Goal: Communication & Community: Share content

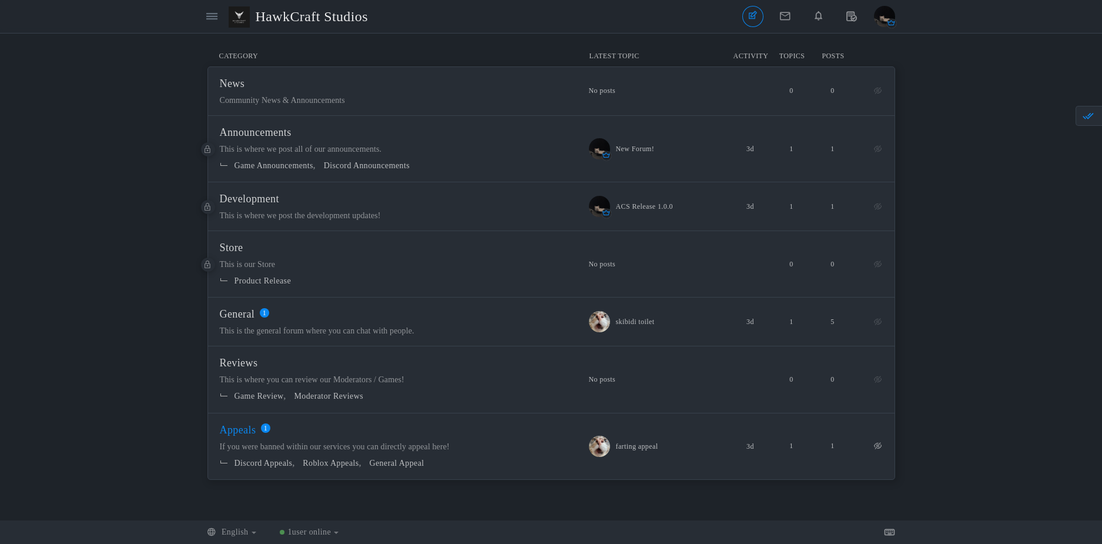
click at [256, 429] on span "Appeals" at bounding box center [238, 430] width 36 height 12
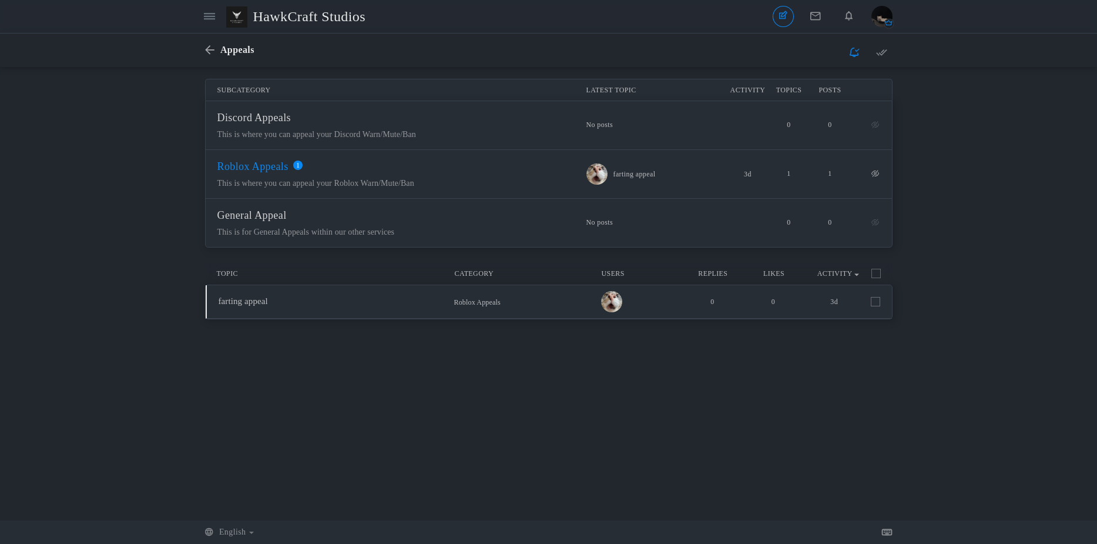
click at [289, 168] on span "Roblox Appeals" at bounding box center [252, 166] width 71 height 12
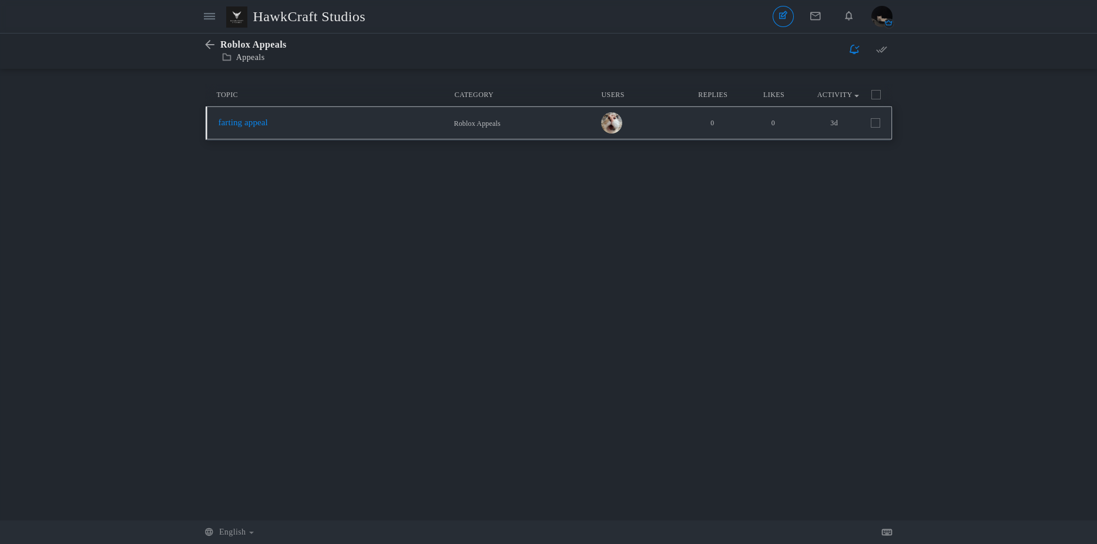
click at [268, 120] on link "farting appeal" at bounding box center [243, 122] width 49 height 9
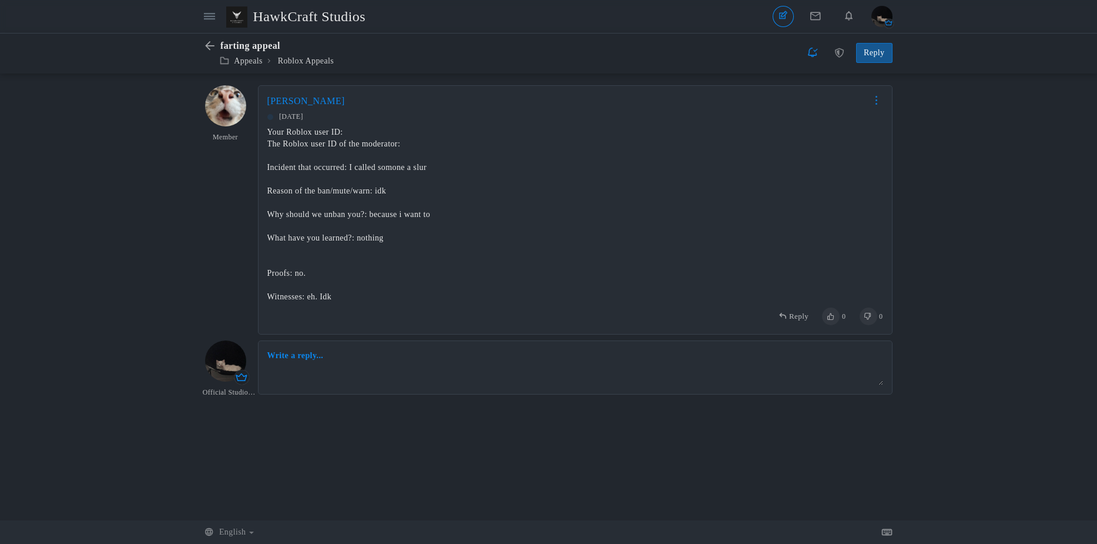
click at [879, 98] on link at bounding box center [877, 100] width 14 height 9
click at [856, 187] on link "Delete" at bounding box center [840, 179] width 83 height 21
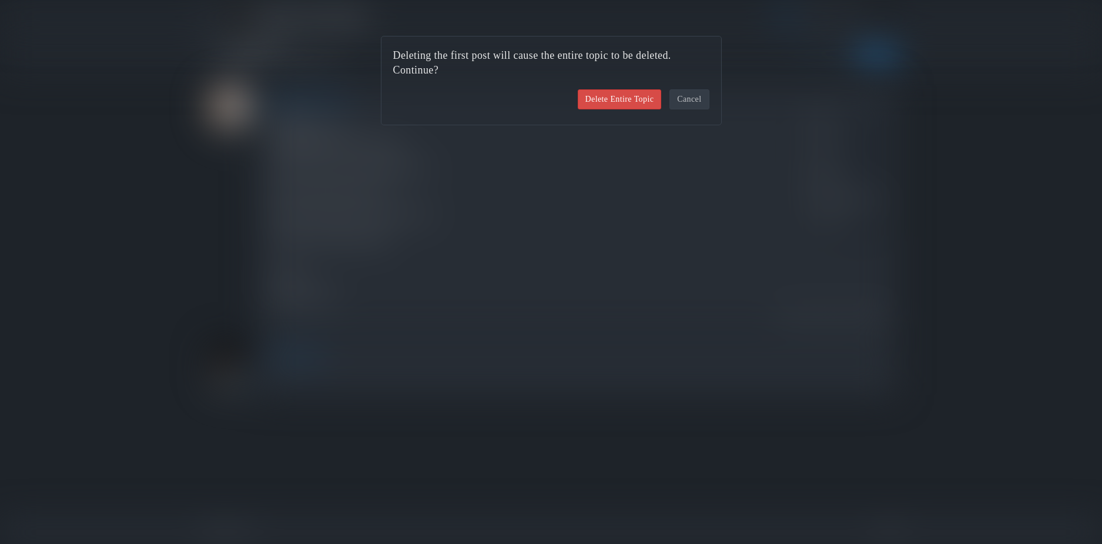
click at [617, 102] on link "Delete Entire Topic" at bounding box center [620, 99] width 84 height 20
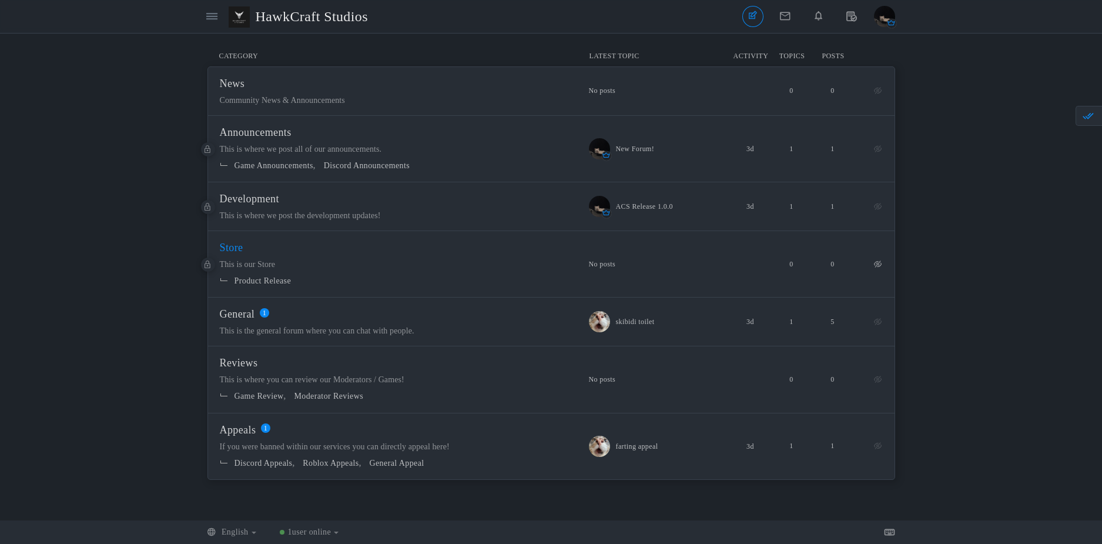
click at [243, 247] on span "Store" at bounding box center [232, 248] width 24 height 12
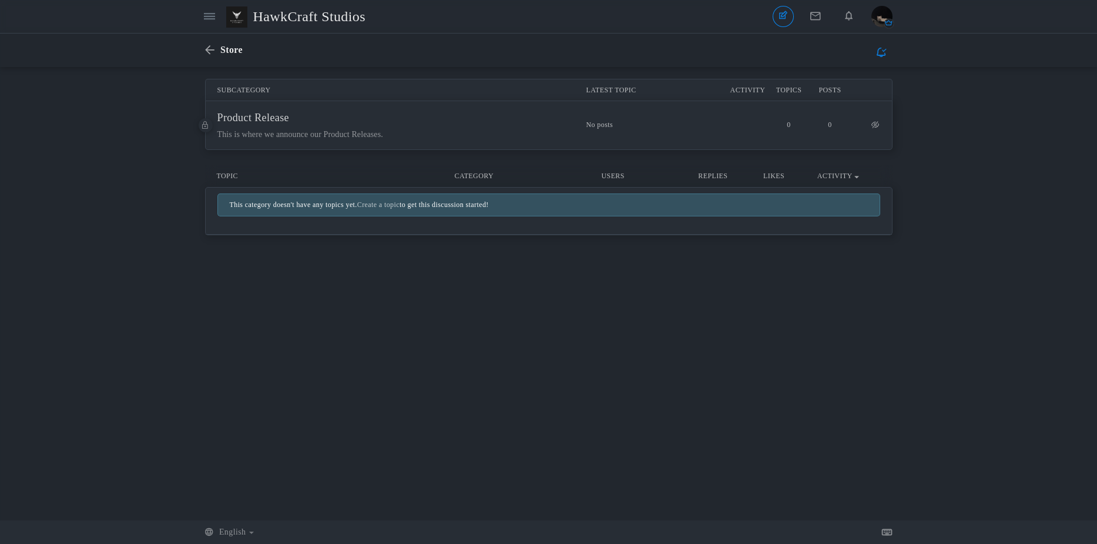
drag, startPoint x: 580, startPoint y: 136, endPoint x: 598, endPoint y: 126, distance: 20.8
click at [581, 136] on span "Product Release This is where we announce our Product Releases. 0 0 No posts" at bounding box center [549, 125] width 687 height 48
click at [264, 112] on span "Product Release" at bounding box center [253, 118] width 72 height 12
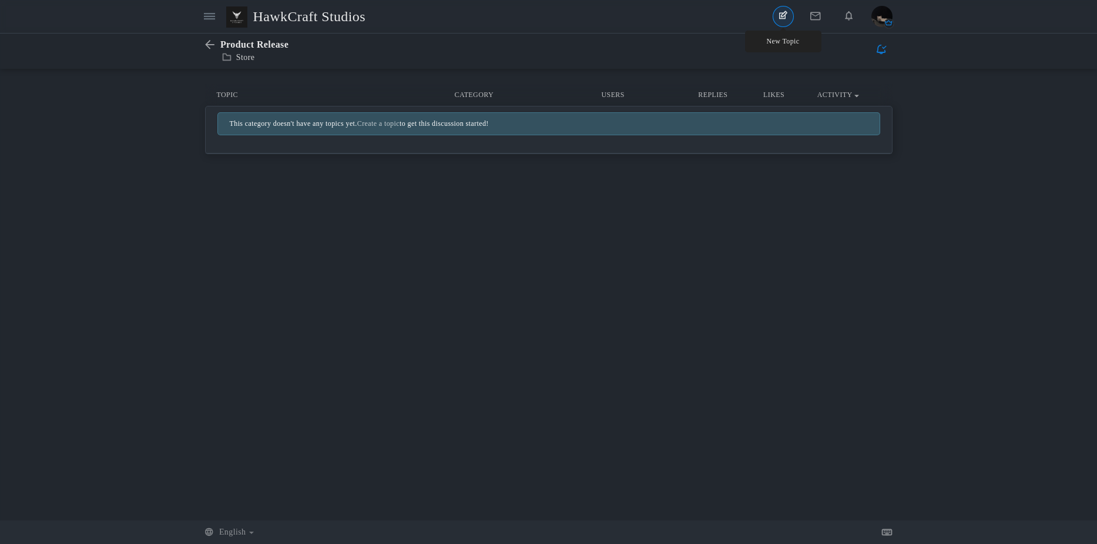
click at [789, 19] on link "New Topic" at bounding box center [783, 16] width 21 height 21
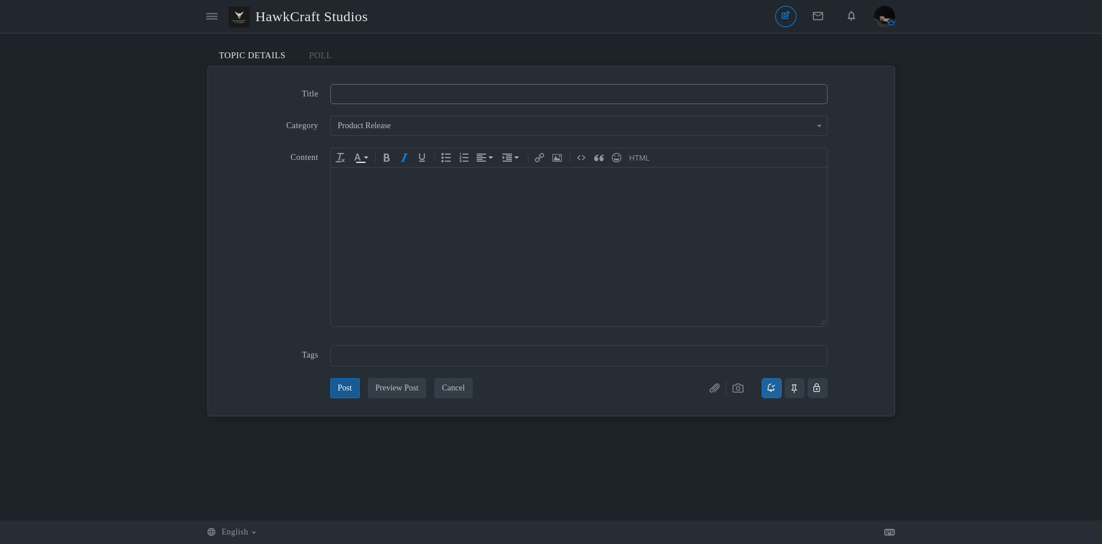
paste input "SWAT Serie FireArms is now on sale for $5.00!!"
type input "SWAT Serie FireArms is now on sale for $5.00!!"
click at [416, 193] on body at bounding box center [578, 247] width 496 height 159
paste body
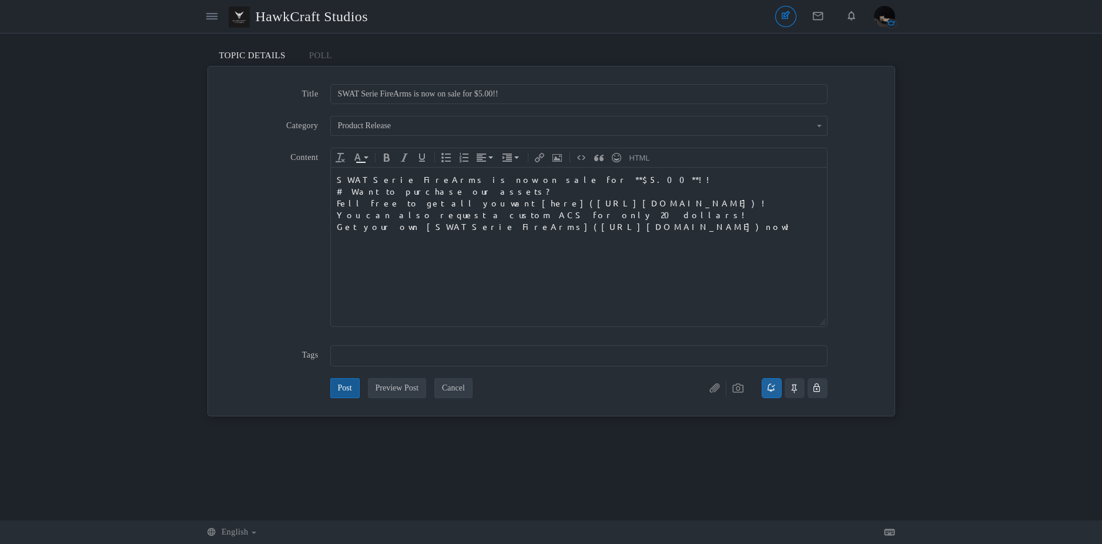
drag, startPoint x: 363, startPoint y: 362, endPoint x: 370, endPoint y: 361, distance: 7.1
click at [365, 361] on input "text" at bounding box center [578, 355] width 481 height 13
click at [354, 386] on button "Post" at bounding box center [344, 388] width 29 height 20
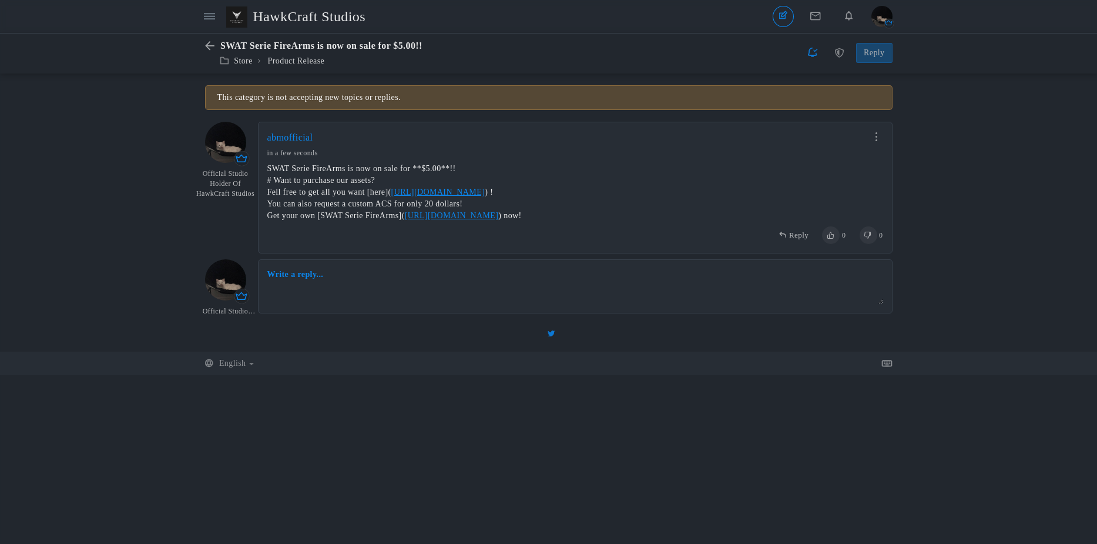
scroll to position [1, 0]
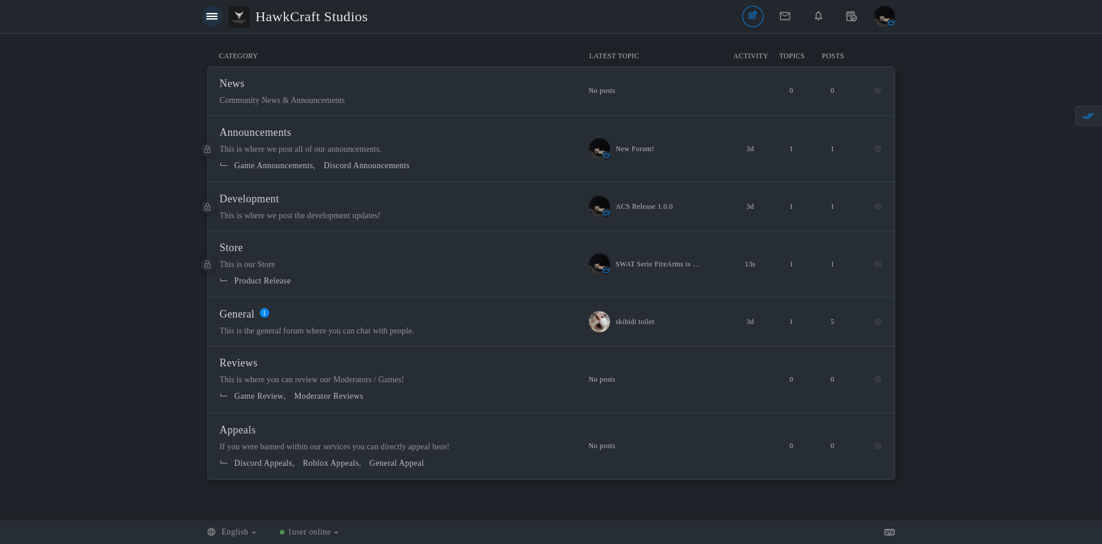
drag, startPoint x: 184, startPoint y: 19, endPoint x: 207, endPoint y: 17, distance: 23.6
click at [187, 19] on header "Categories Members HawkCraft Studios Topics Topics Members" at bounding box center [551, 17] width 1102 height 34
click at [207, 17] on icon at bounding box center [211, 16] width 11 height 10
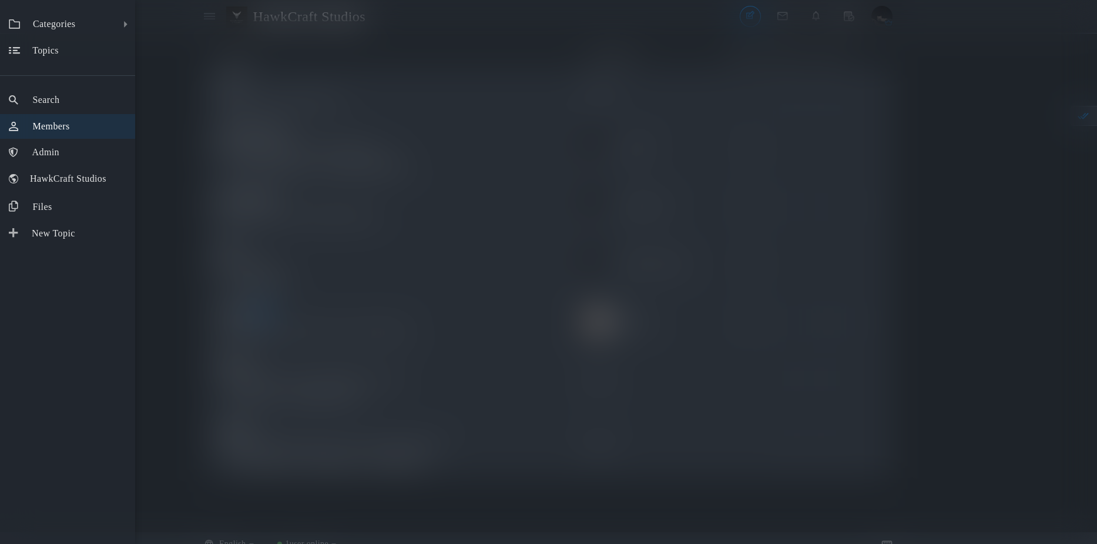
click at [81, 120] on link "Members" at bounding box center [67, 126] width 135 height 25
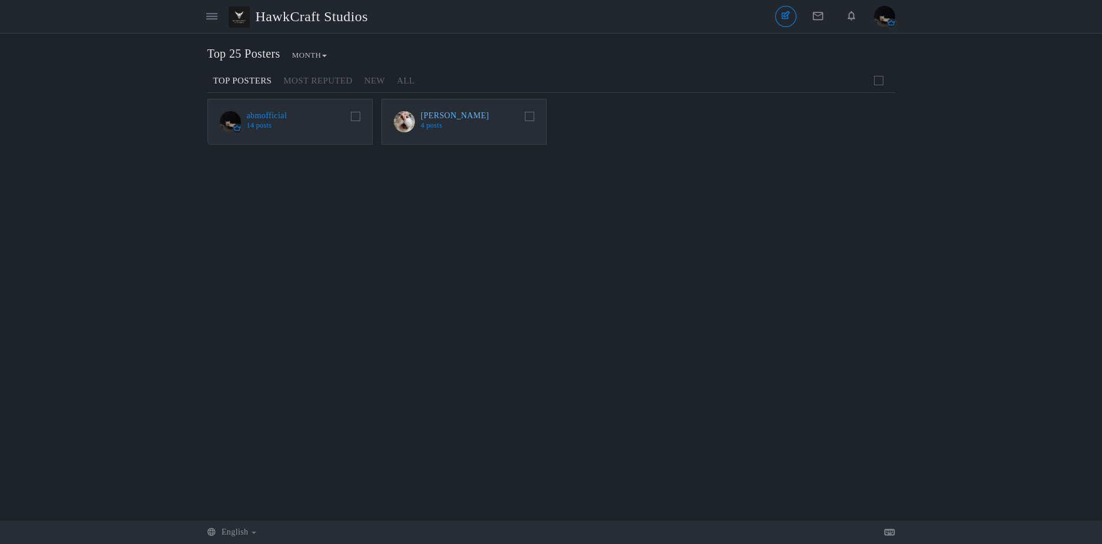
click at [454, 111] on link "[PERSON_NAME]" at bounding box center [455, 115] width 68 height 9
